Goal: Navigation & Orientation: Find specific page/section

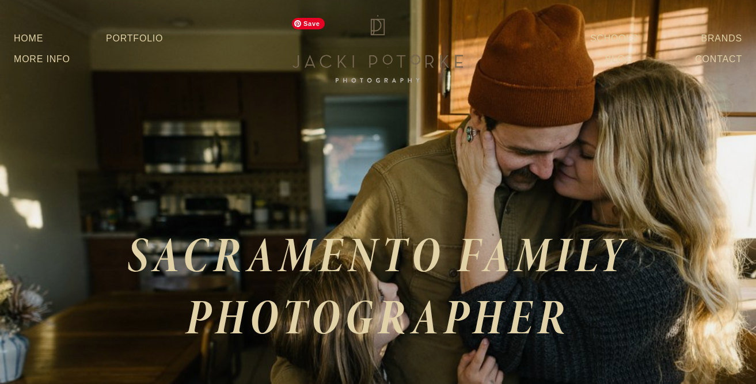
click at [382, 59] on img at bounding box center [378, 49] width 184 height 74
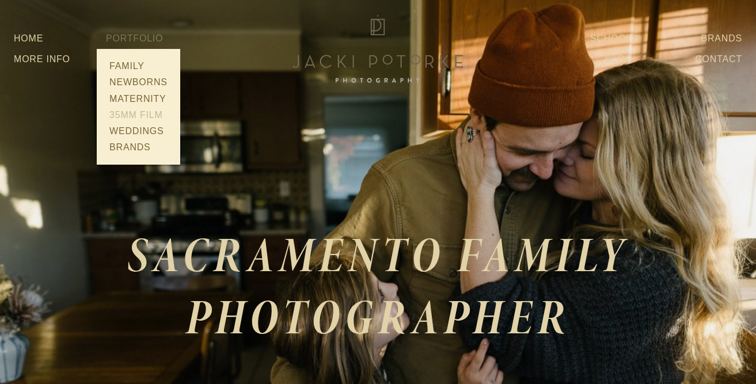
click at [130, 118] on link "35mm Film" at bounding box center [138, 115] width 65 height 16
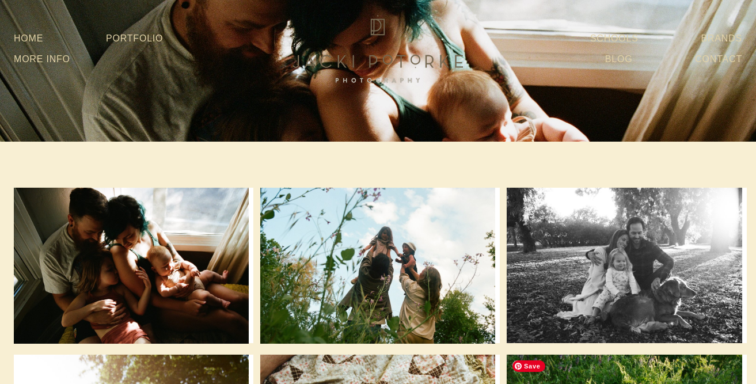
drag, startPoint x: 759, startPoint y: 24, endPoint x: 820, endPoint y: -84, distance: 123.8
